Goal: Check status

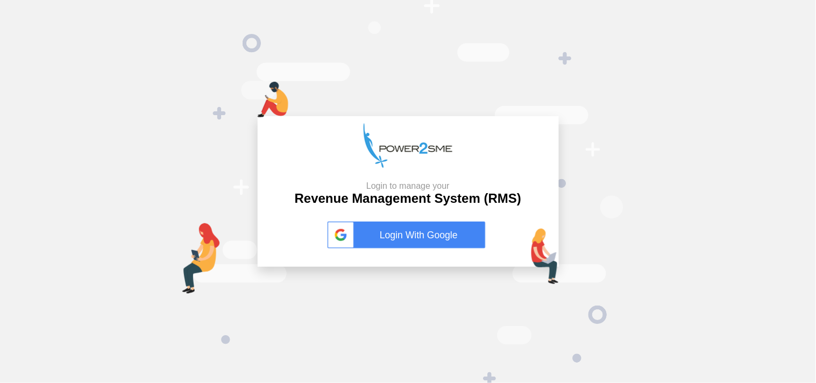
click at [88, 8] on div "Login to manage your Revenue Management System (RMS) Login With Google" at bounding box center [408, 191] width 816 height 383
drag, startPoint x: 0, startPoint y: 0, endPoint x: 88, endPoint y: 8, distance: 88.6
click at [88, 8] on div "Login to manage your Revenue Management System (RMS) Login With Google" at bounding box center [408, 191] width 816 height 383
click at [411, 235] on link "Login With Google" at bounding box center [408, 235] width 161 height 27
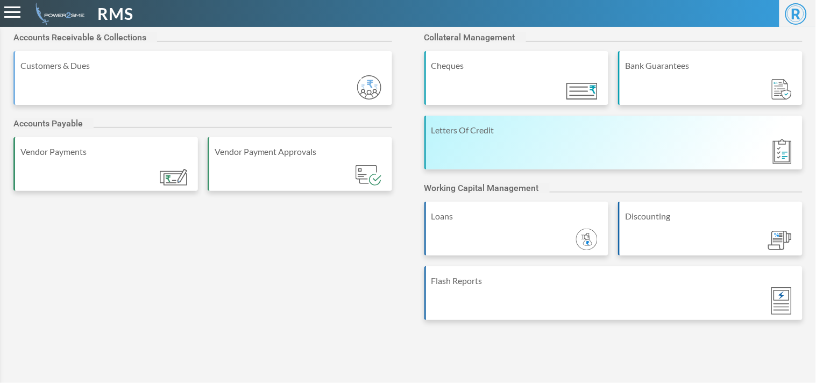
click at [569, 146] on div "Letters Of Credit" at bounding box center [614, 143] width 379 height 54
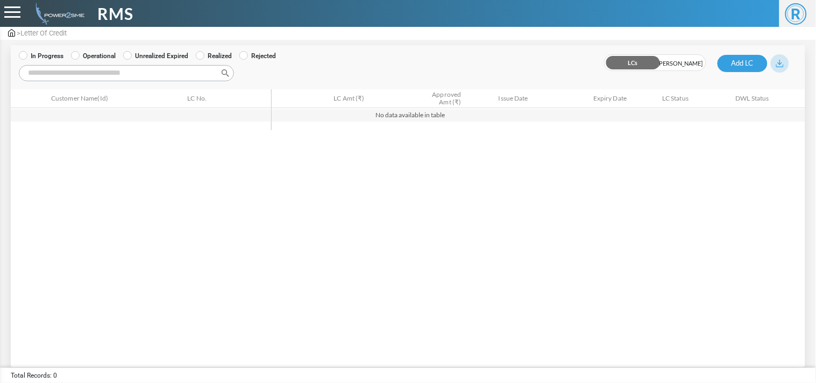
click at [104, 57] on body "**********" at bounding box center [408, 184] width 816 height 368
click at [102, 55] on label "Operational" at bounding box center [93, 56] width 45 height 10
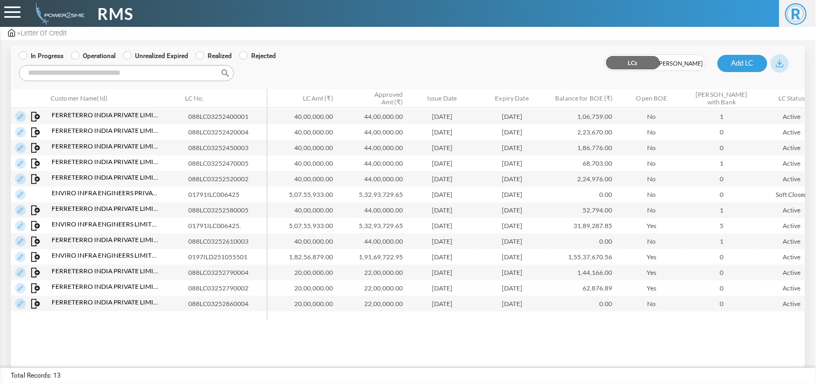
click at [108, 76] on input "Search:" at bounding box center [126, 73] width 215 height 16
click at [144, 54] on label "Unrealized Expired" at bounding box center [155, 56] width 65 height 10
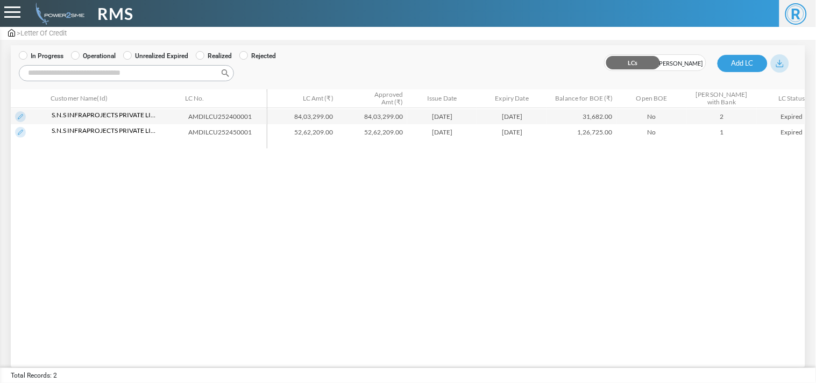
click at [138, 70] on input "Search:" at bounding box center [126, 73] width 215 height 16
click at [96, 66] on input "Search:" at bounding box center [126, 73] width 215 height 16
type input "*****"
click at [216, 53] on label "Realized" at bounding box center [214, 56] width 36 height 10
